Goal: Task Accomplishment & Management: Use online tool/utility

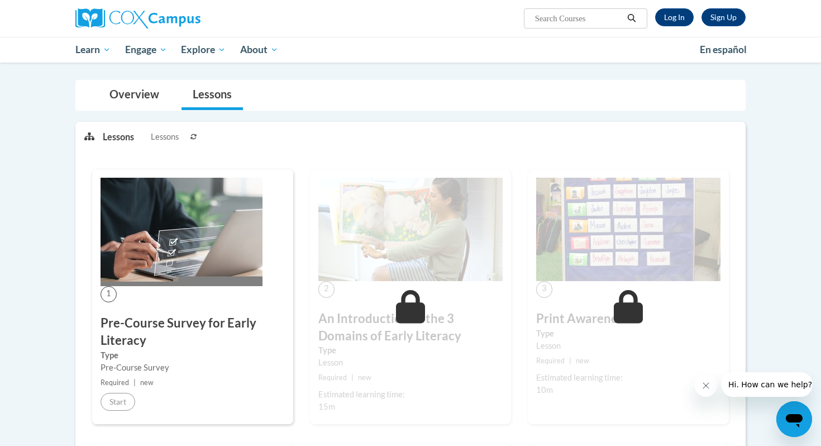
scroll to position [82, 0]
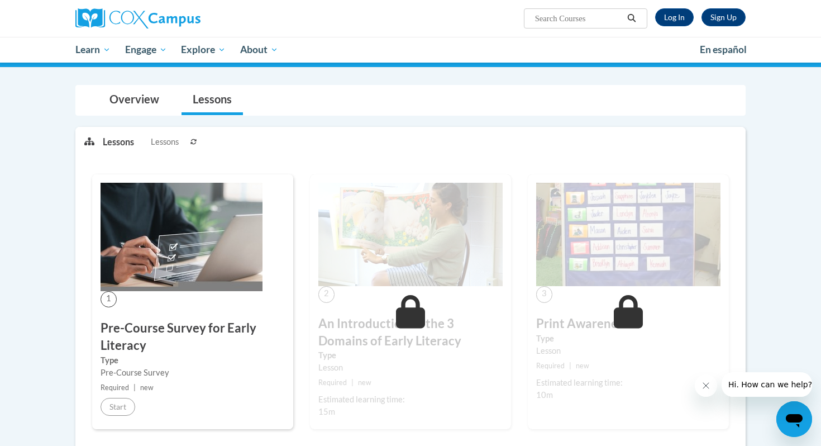
click at [433, 290] on div "2 An Introduction to the 3 Domains of Early Literacy Type Lesson Required | new…" at bounding box center [410, 301] width 201 height 255
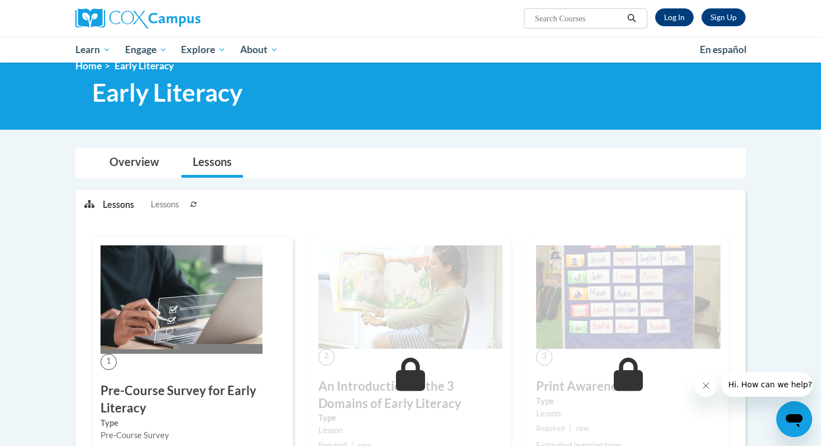
scroll to position [0, 0]
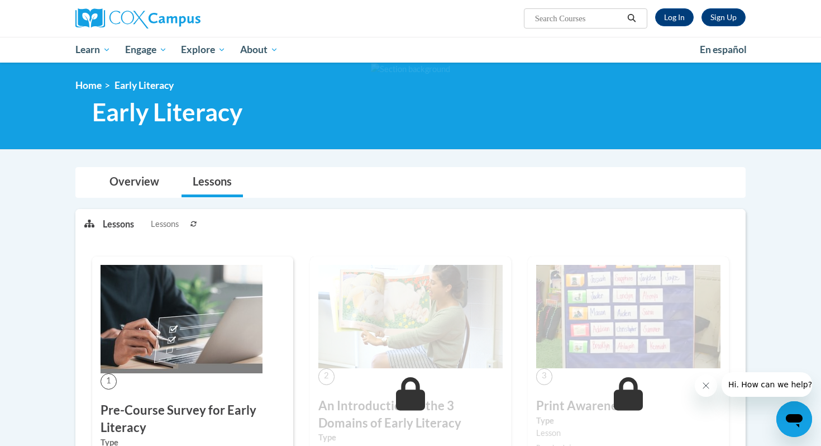
click at [677, 32] on div "Sign Up Log In Search Search..." at bounding box center [410, 18] width 703 height 37
click at [672, 10] on link "Log In" at bounding box center [674, 17] width 39 height 18
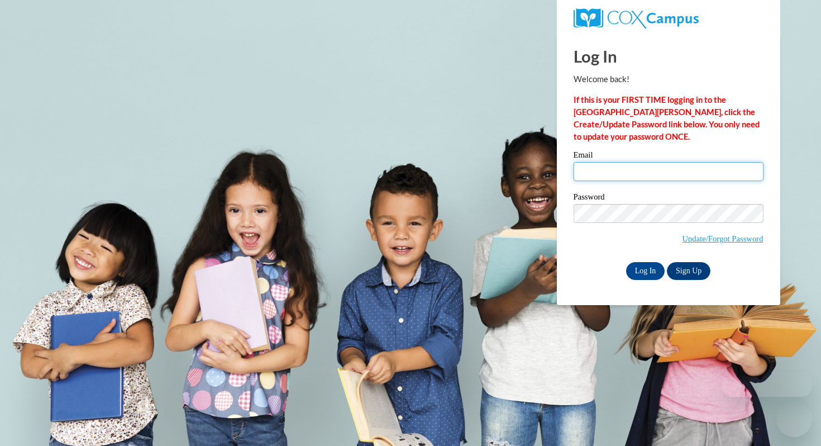
click at [638, 177] on input "Email" at bounding box center [668, 171] width 190 height 19
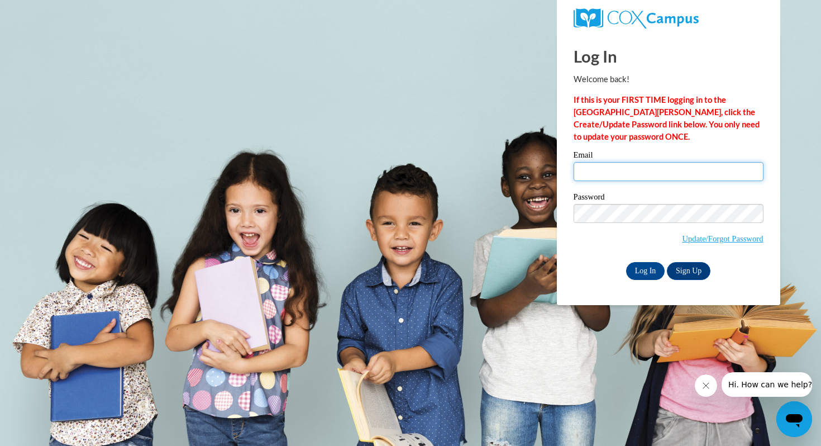
type input "woldruffh9763@my.uwstout.edu"
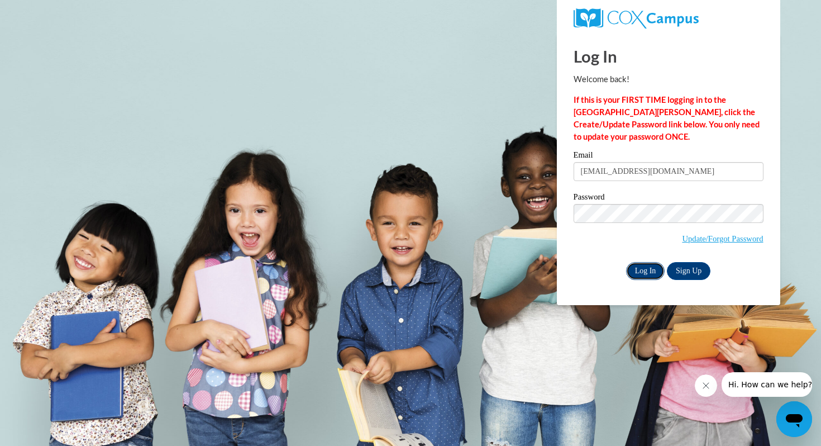
click at [642, 272] on input "Log In" at bounding box center [645, 271] width 39 height 18
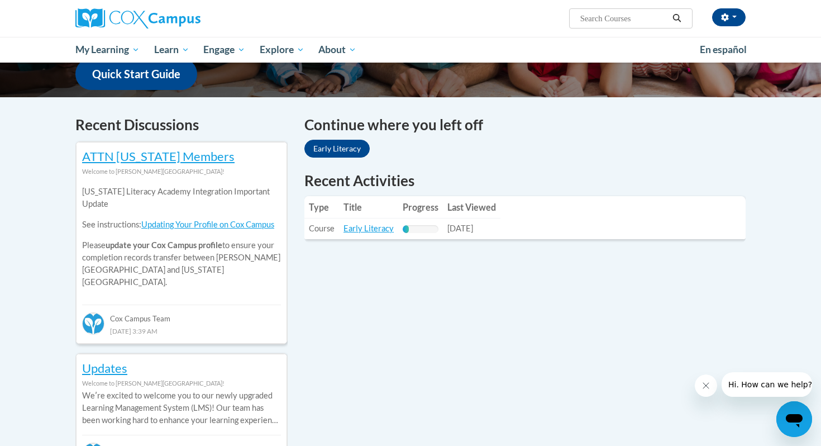
scroll to position [301, 0]
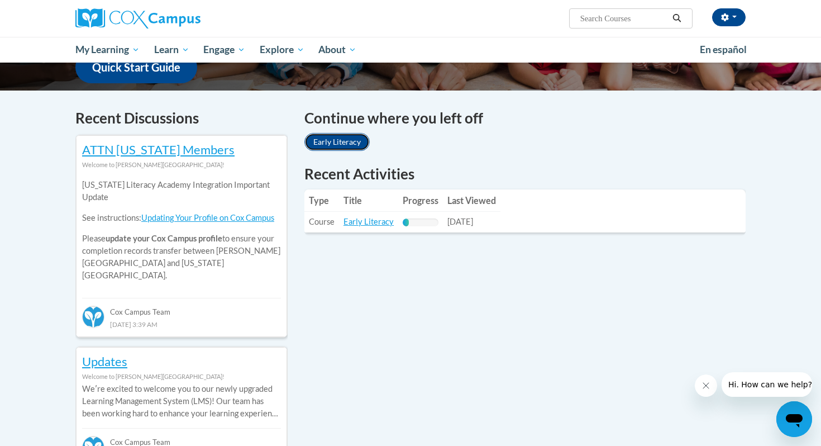
click at [341, 140] on link "Early Literacy" at bounding box center [336, 142] width 65 height 18
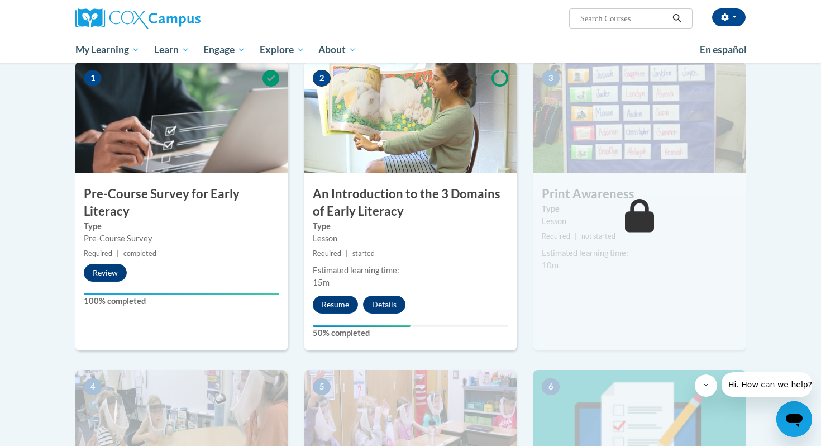
scroll to position [232, 0]
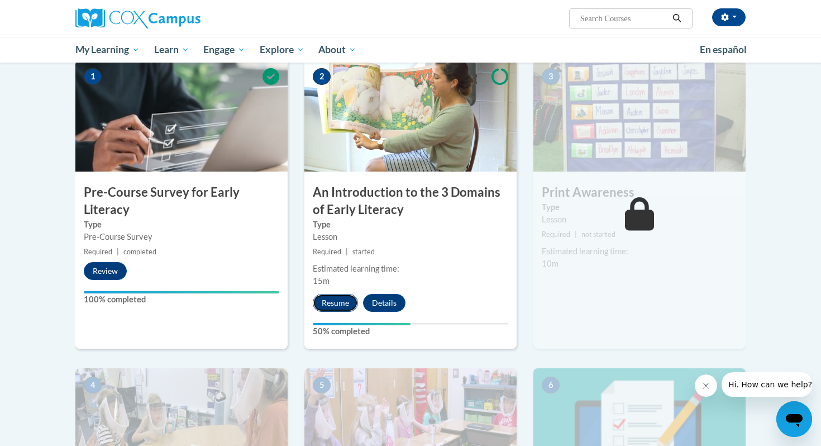
click at [345, 300] on button "Resume" at bounding box center [335, 303] width 45 height 18
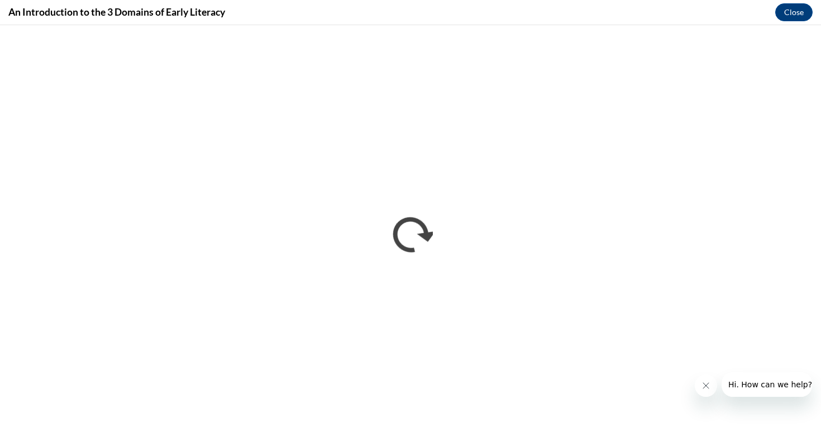
scroll to position [0, 0]
click at [711, 391] on button "Close message from company" at bounding box center [706, 385] width 22 height 22
